Goal: Register for event/course

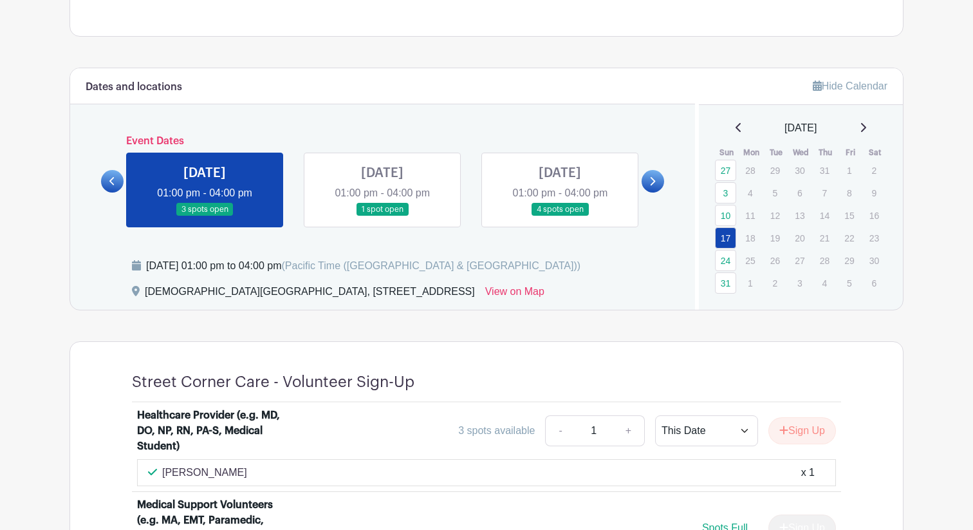
scroll to position [488, 0]
click at [858, 121] on div "[DATE]" at bounding box center [801, 127] width 174 height 15
click at [862, 123] on div "[DATE]" at bounding box center [801, 127] width 174 height 15
click at [866, 125] on icon at bounding box center [863, 127] width 6 height 10
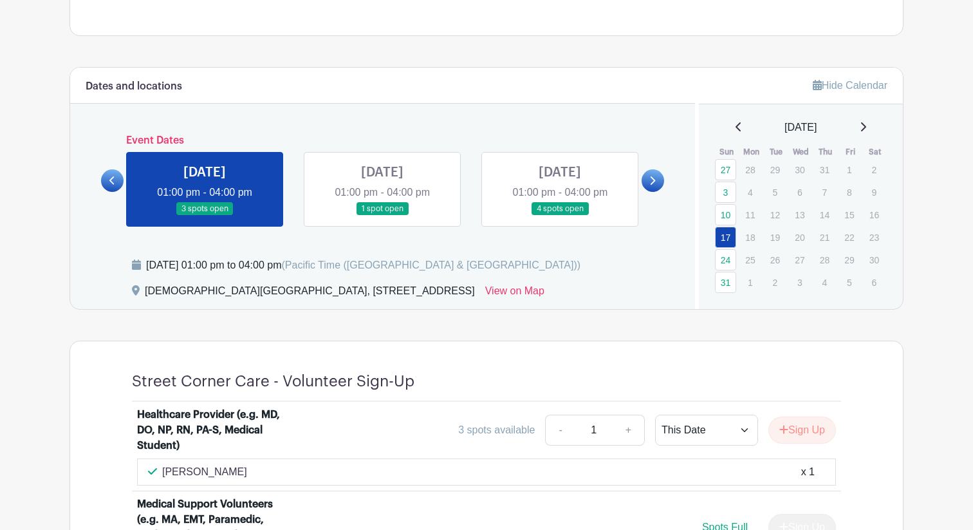
click at [866, 125] on icon at bounding box center [863, 127] width 6 height 10
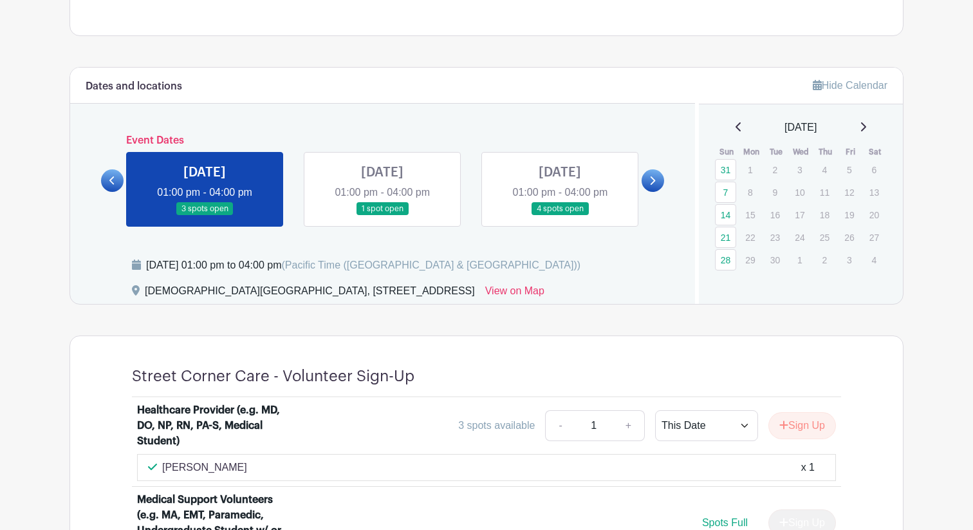
click at [866, 124] on icon at bounding box center [863, 126] width 5 height 9
click at [736, 125] on icon at bounding box center [738, 126] width 5 height 9
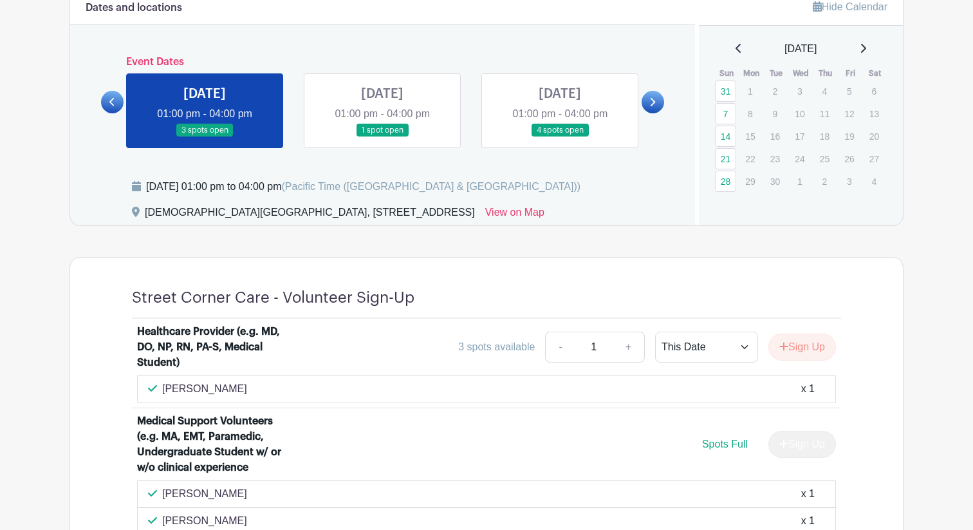
scroll to position [564, 0]
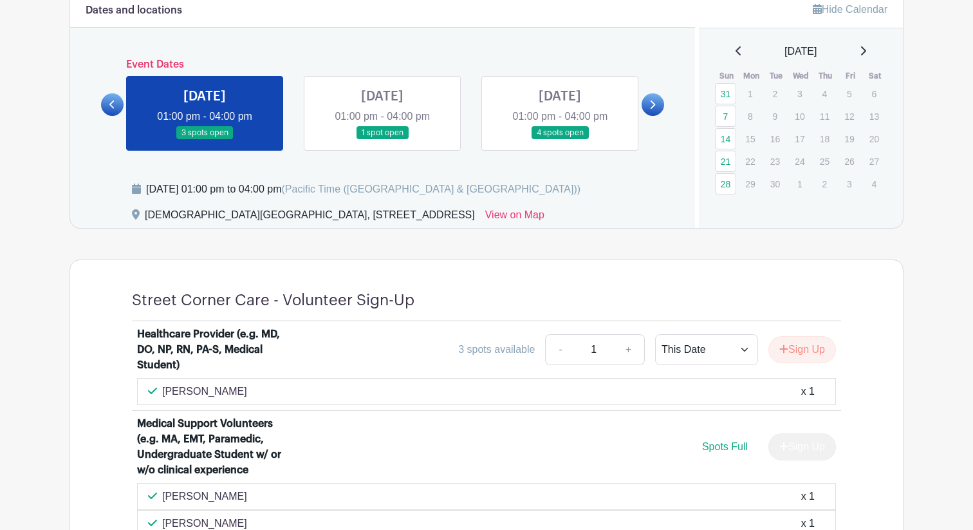
click at [382, 140] on link at bounding box center [382, 140] width 0 height 0
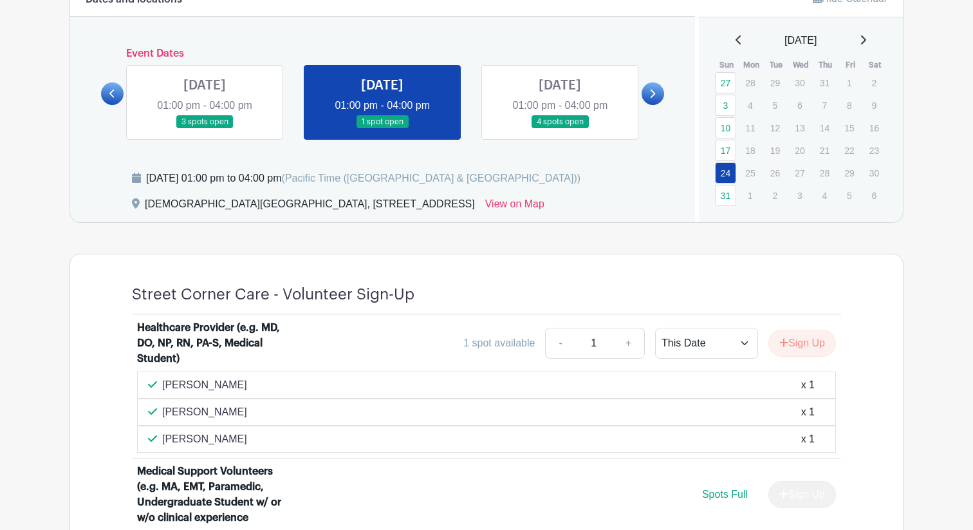
scroll to position [555, 0]
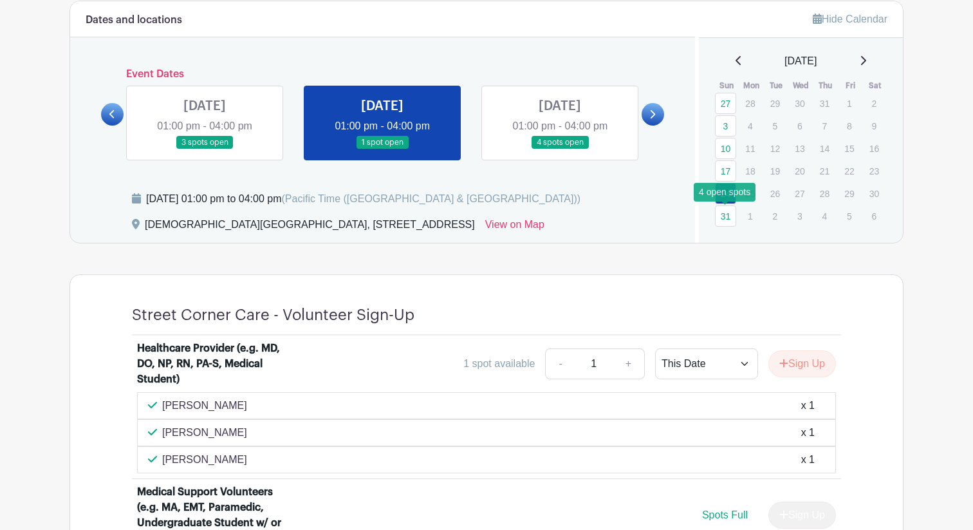
click at [721, 218] on link "31" at bounding box center [725, 215] width 21 height 21
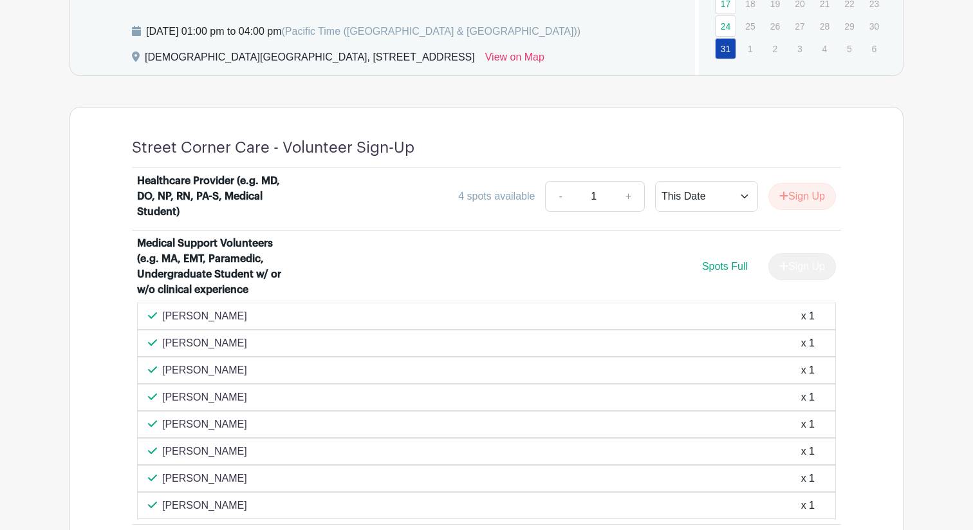
scroll to position [557, 0]
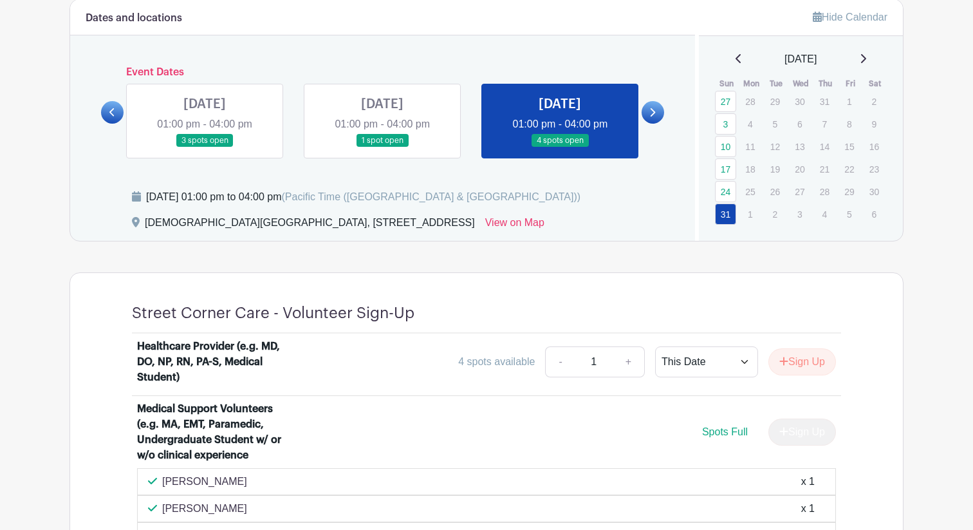
click at [871, 60] on div "[DATE]" at bounding box center [801, 58] width 174 height 15
click at [866, 57] on icon at bounding box center [863, 58] width 6 height 10
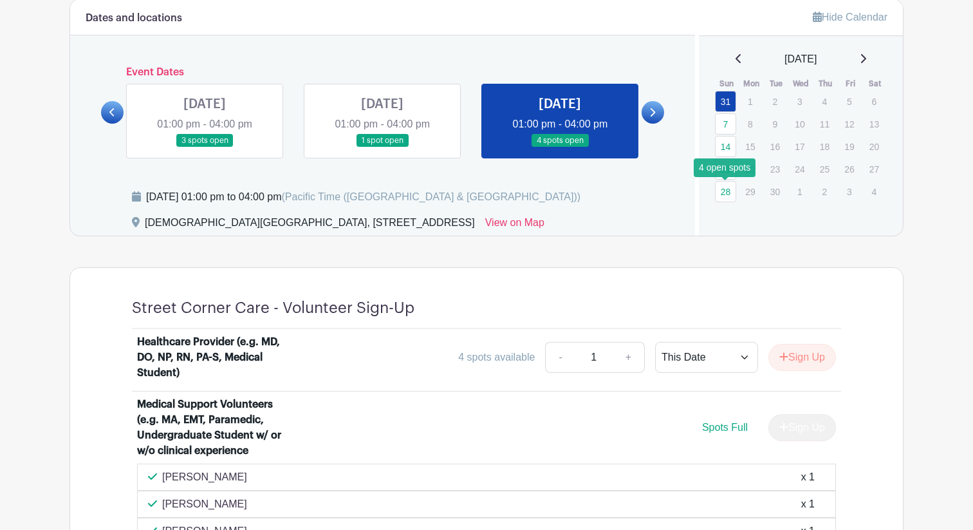
click at [724, 191] on link "28" at bounding box center [725, 191] width 21 height 21
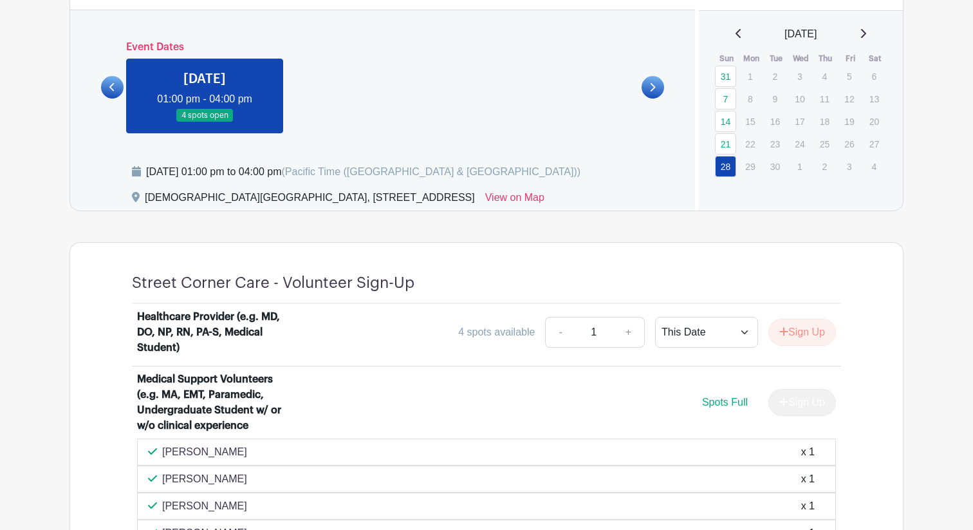
scroll to position [579, 0]
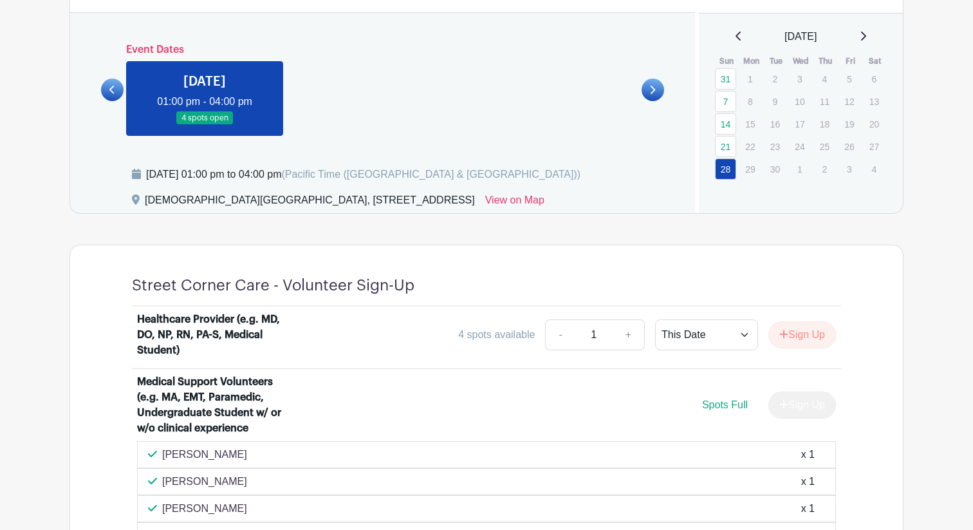
click at [734, 35] on div "[DATE]" at bounding box center [801, 36] width 174 height 15
click at [736, 35] on icon at bounding box center [739, 36] width 6 height 10
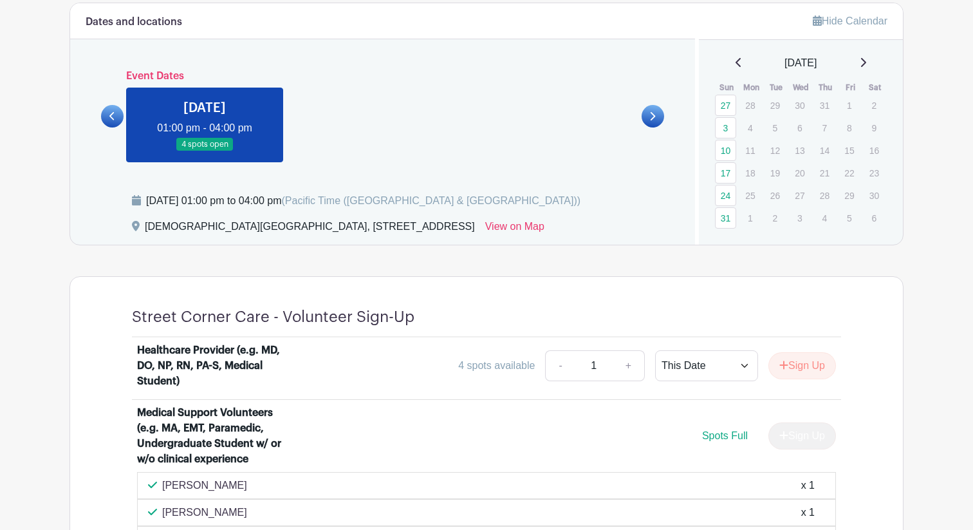
scroll to position [555, 0]
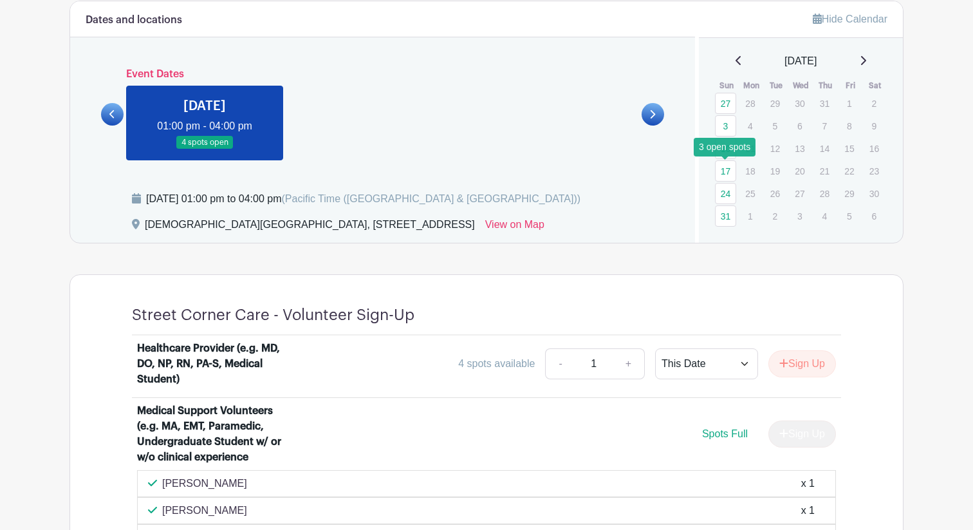
click at [725, 166] on link "17" at bounding box center [725, 170] width 21 height 21
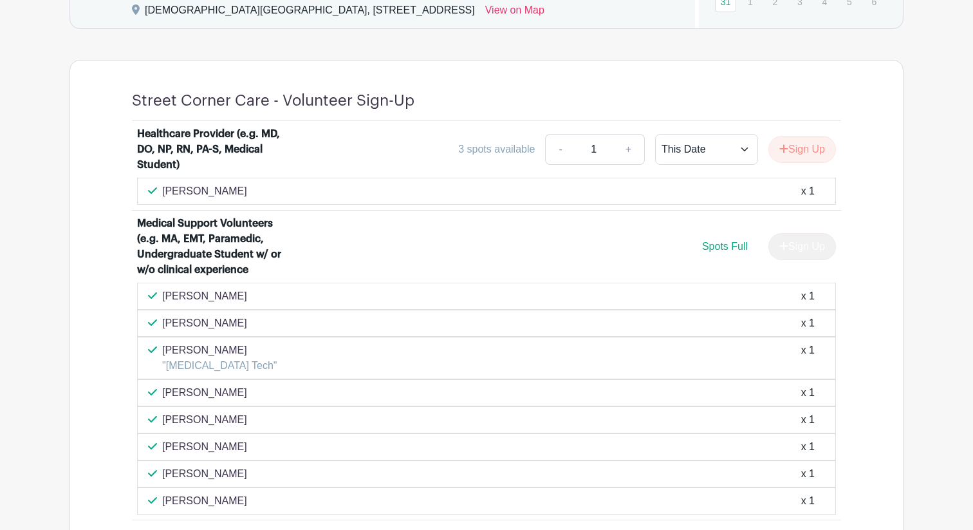
scroll to position [766, 0]
